Goal: Task Accomplishment & Management: Manage account settings

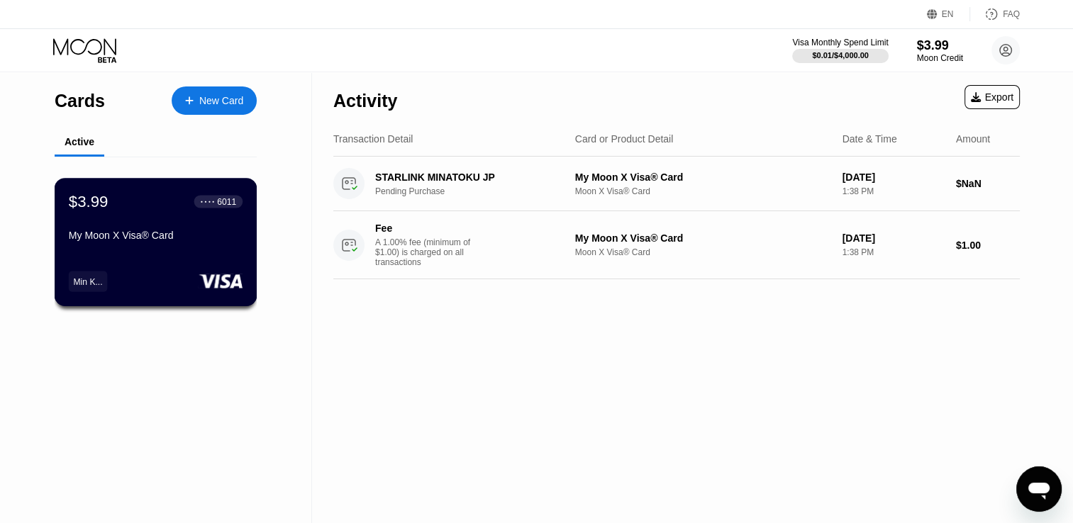
click at [171, 240] on div "My Moon X Visa® Card" at bounding box center [156, 235] width 174 height 11
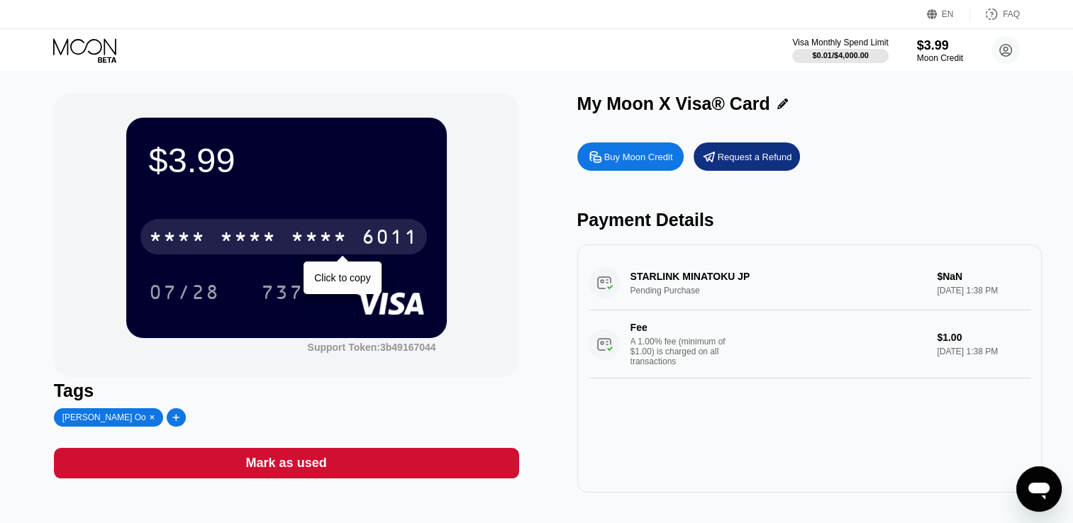
click at [264, 240] on div "* * * *" at bounding box center [248, 239] width 57 height 23
click at [308, 238] on div "2061" at bounding box center [319, 239] width 57 height 23
click at [289, 236] on div "* * * * * * * * * * * * 6011" at bounding box center [283, 236] width 287 height 35
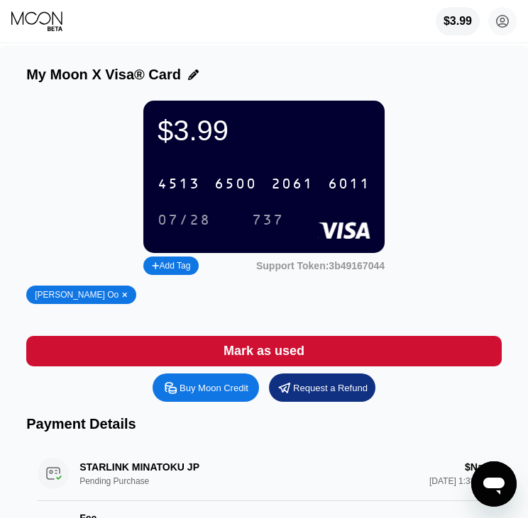
click at [292, 186] on div "2061" at bounding box center [292, 185] width 43 height 16
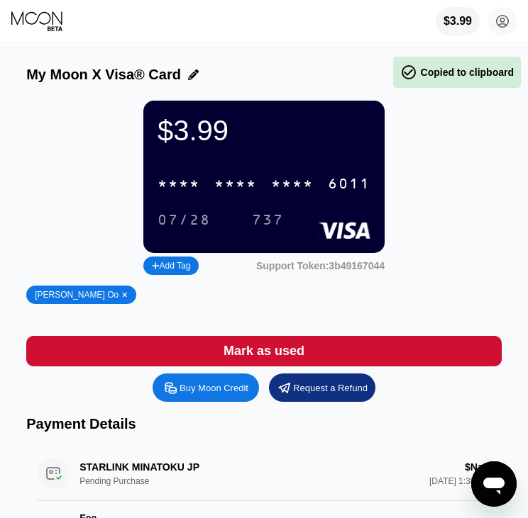
click at [331, 193] on div "6011" at bounding box center [349, 185] width 43 height 16
click at [329, 193] on div "6011" at bounding box center [349, 185] width 43 height 16
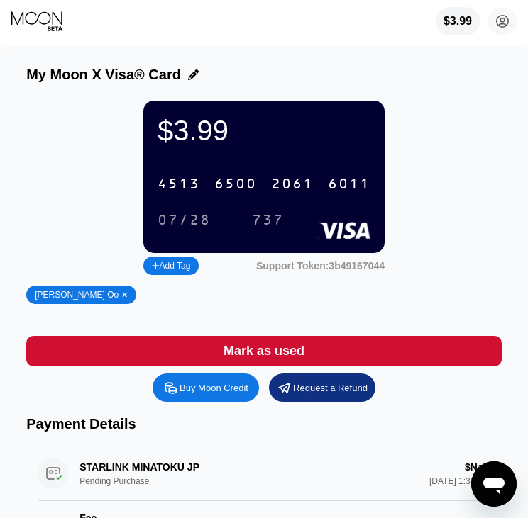
click at [184, 229] on div "07/28" at bounding box center [183, 221] width 53 height 16
click at [274, 223] on div "737" at bounding box center [268, 221] width 32 height 16
